Goal: Task Accomplishment & Management: Complete application form

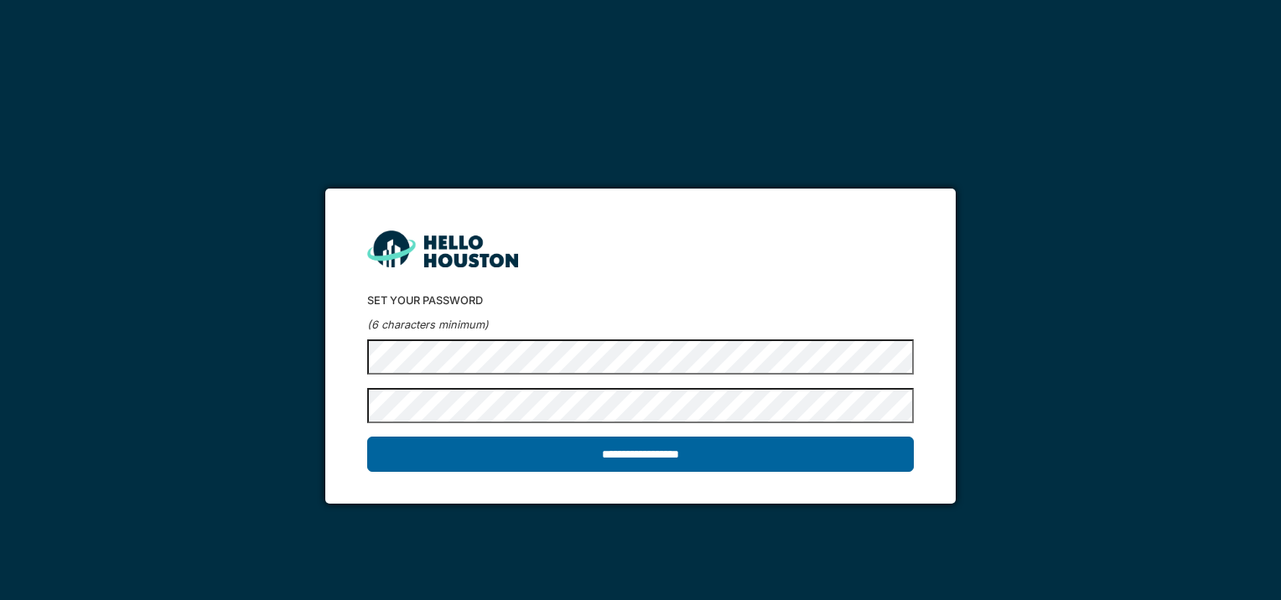
click at [650, 459] on input "**********" at bounding box center [640, 454] width 546 height 35
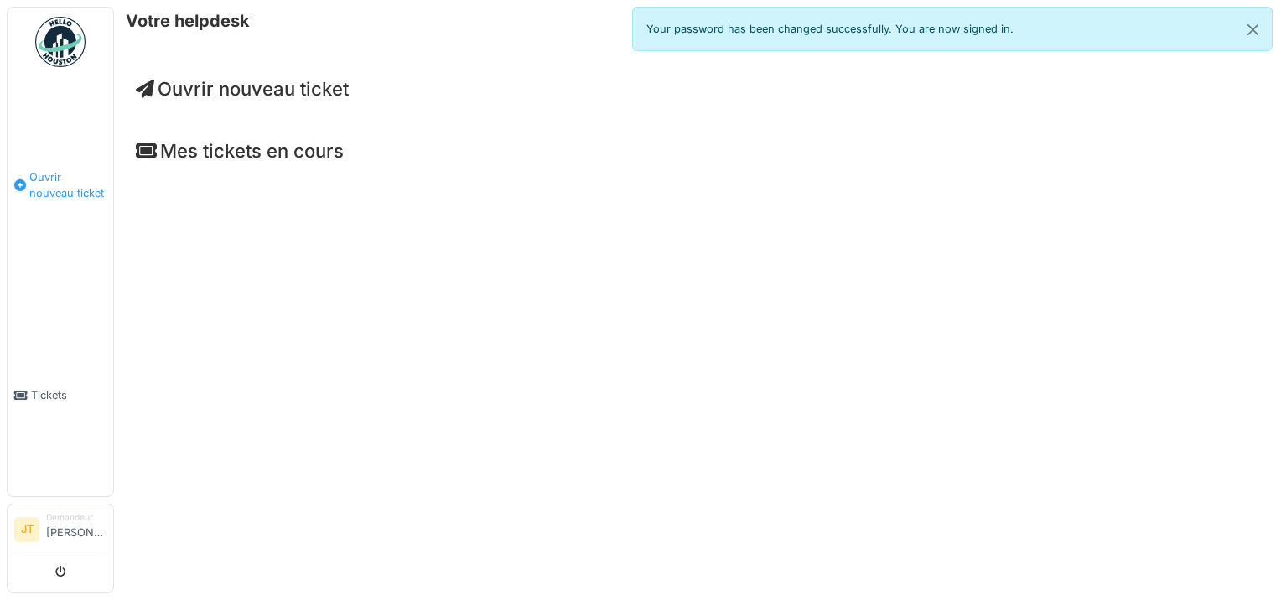
click at [39, 174] on span "Ouvrir nouveau ticket" at bounding box center [67, 185] width 77 height 32
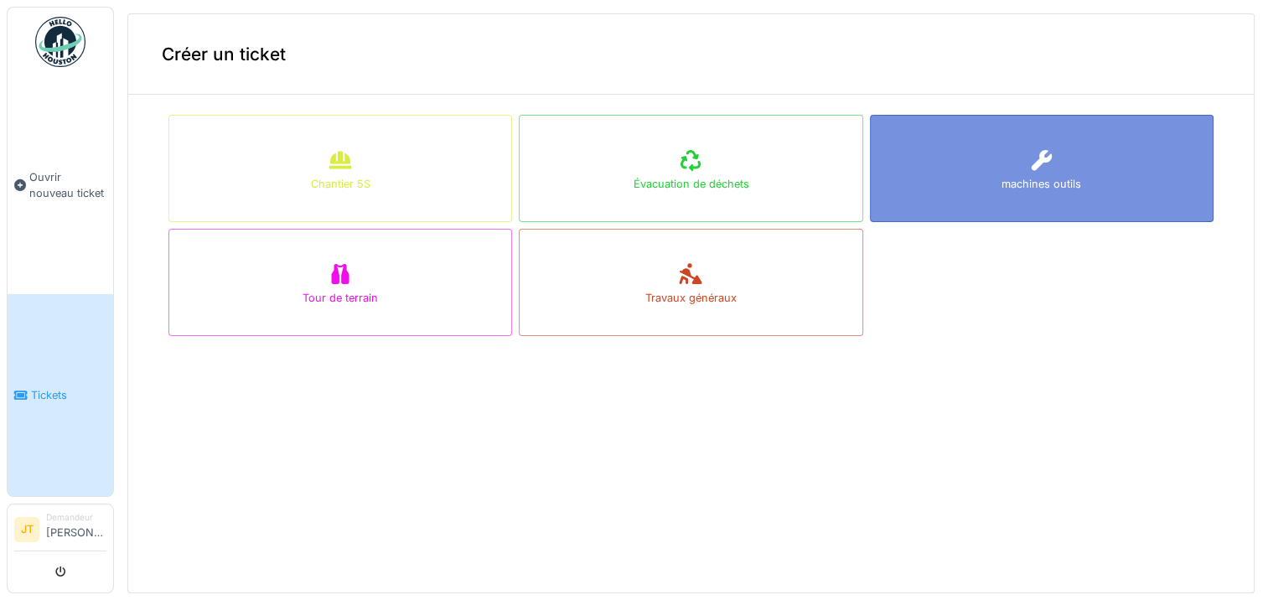
click at [1002, 184] on div "machines outils" at bounding box center [1042, 184] width 80 height 16
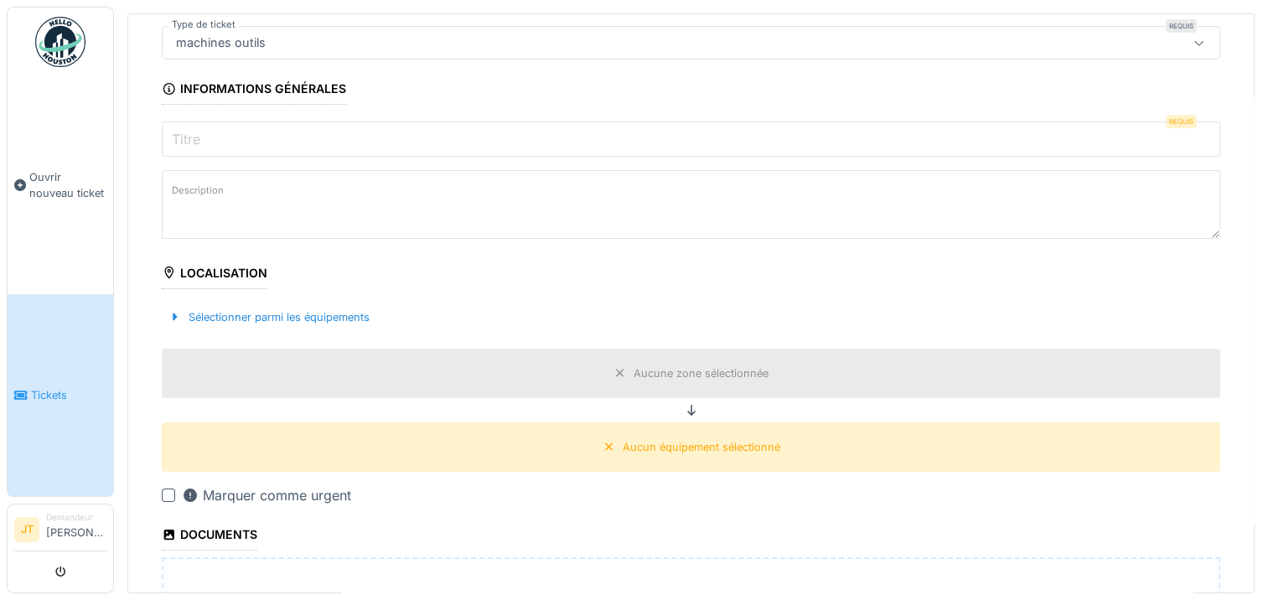
scroll to position [168, 0]
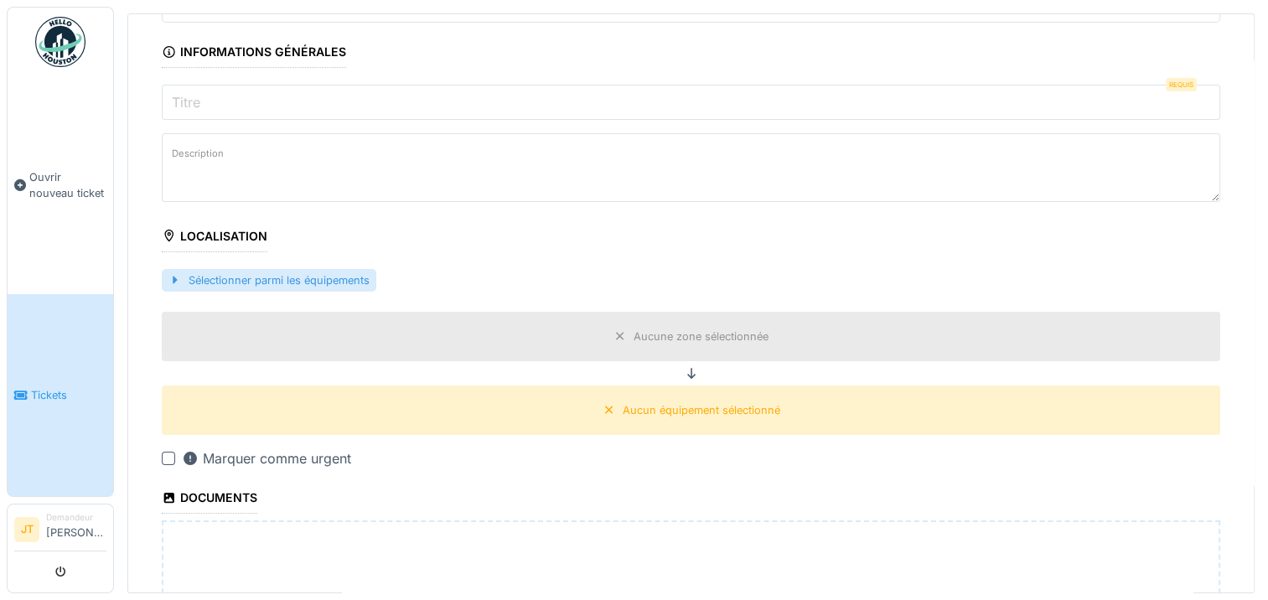
click at [341, 278] on div "Sélectionner parmi les équipements" at bounding box center [269, 280] width 215 height 23
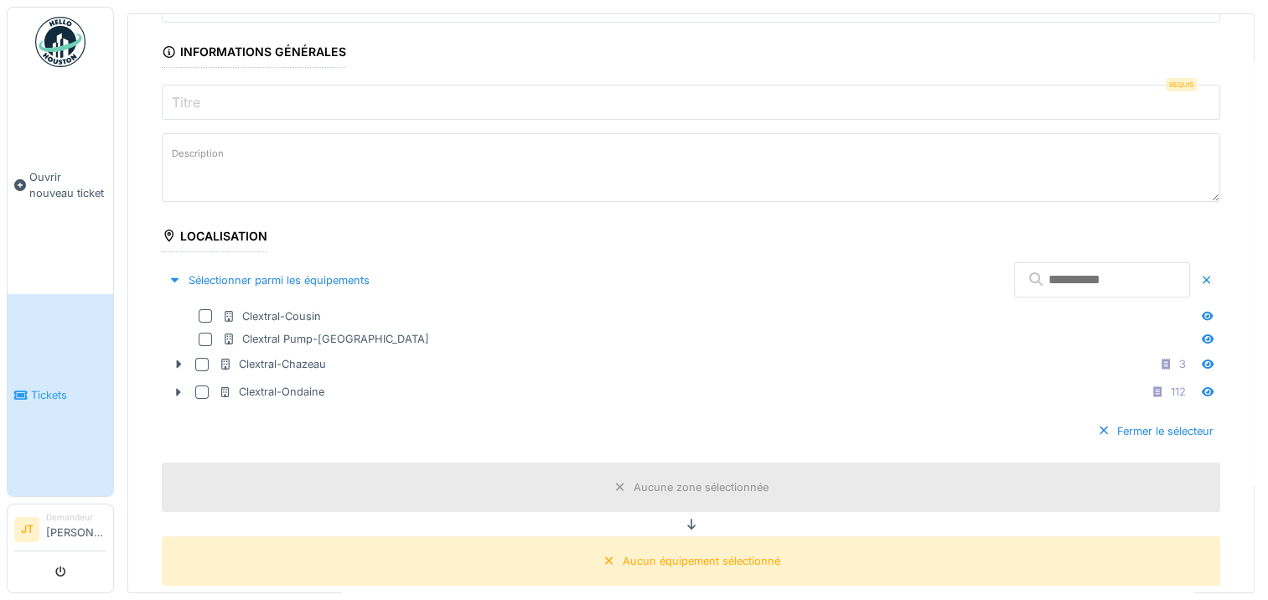
click at [1113, 282] on input "text" at bounding box center [1102, 279] width 176 height 35
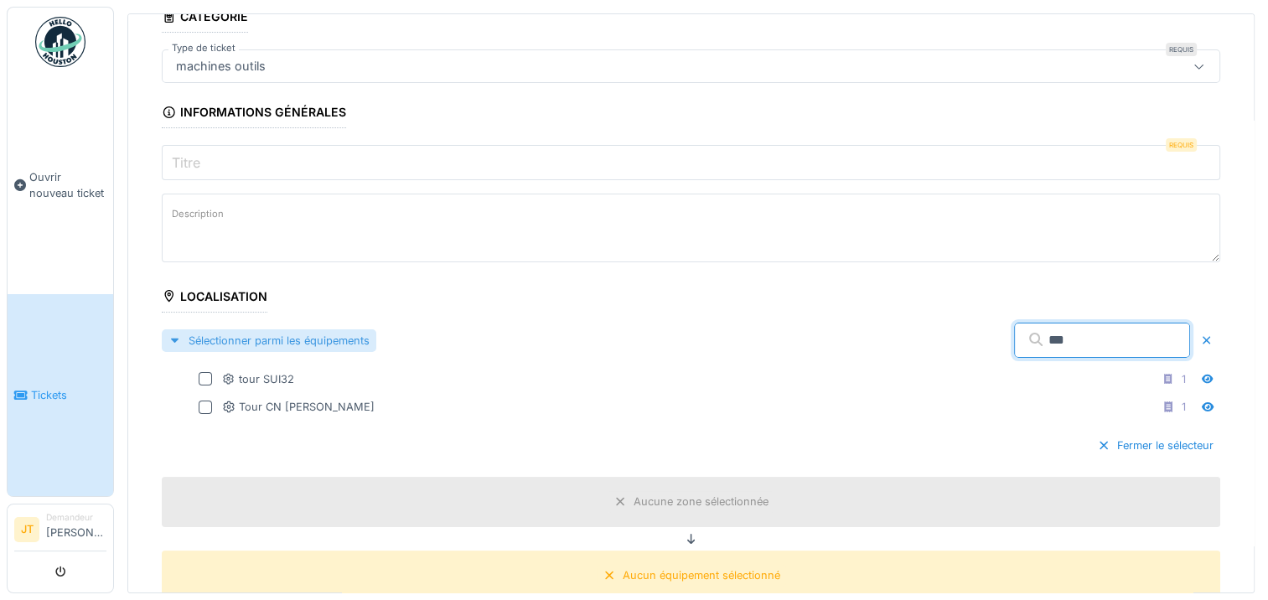
scroll to position [84, 0]
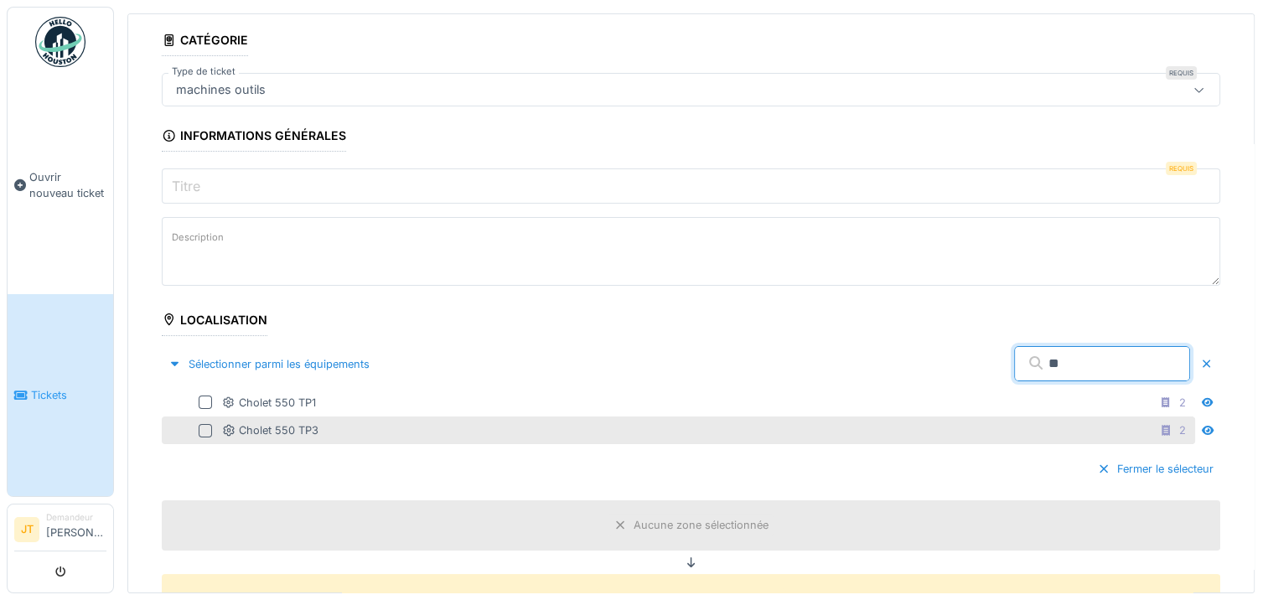
type input "**"
click at [201, 427] on div at bounding box center [205, 430] width 13 height 13
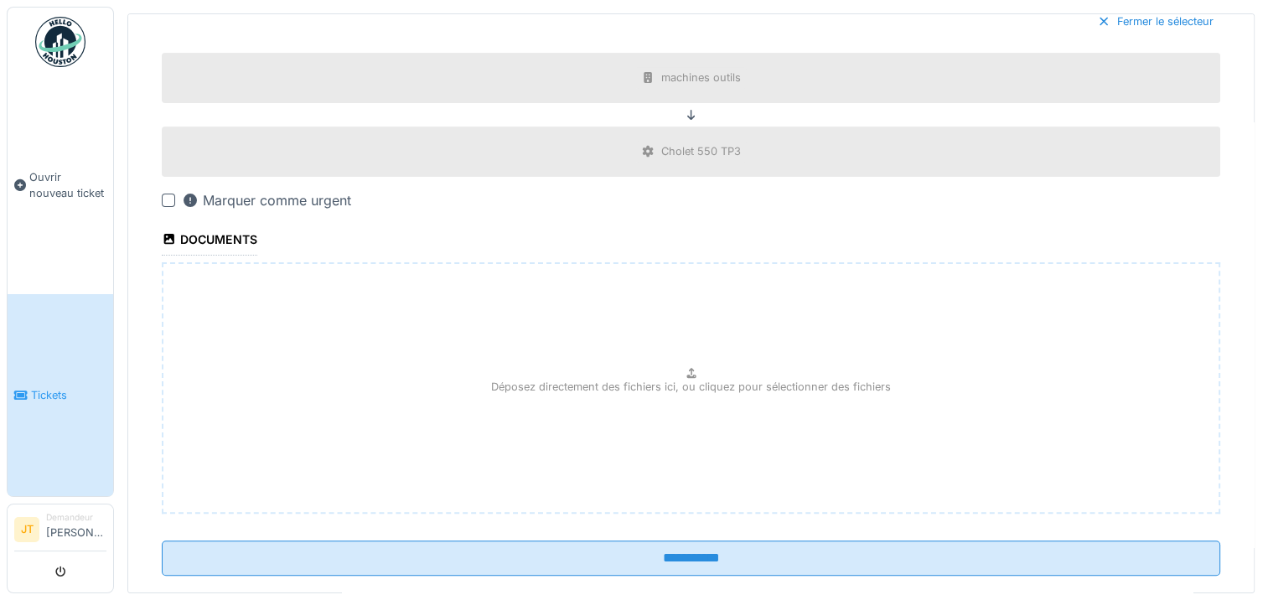
scroll to position [557, 0]
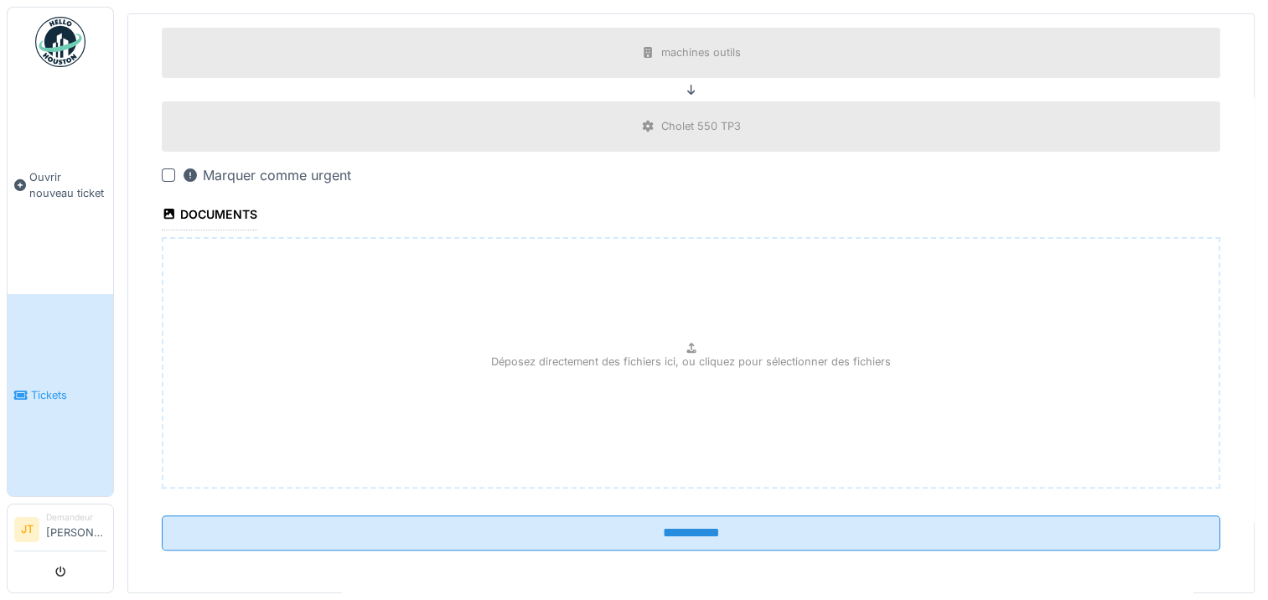
click at [57, 387] on span "Tickets" at bounding box center [68, 395] width 75 height 16
